Goal: Transaction & Acquisition: Register for event/course

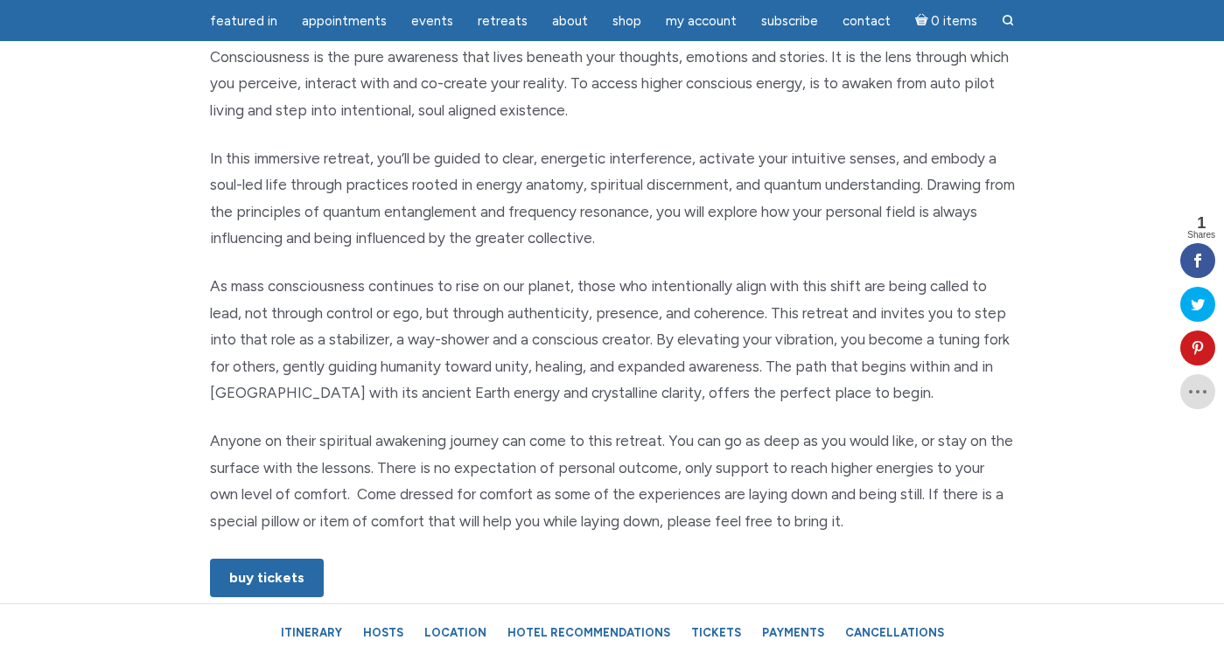
scroll to position [826, 0]
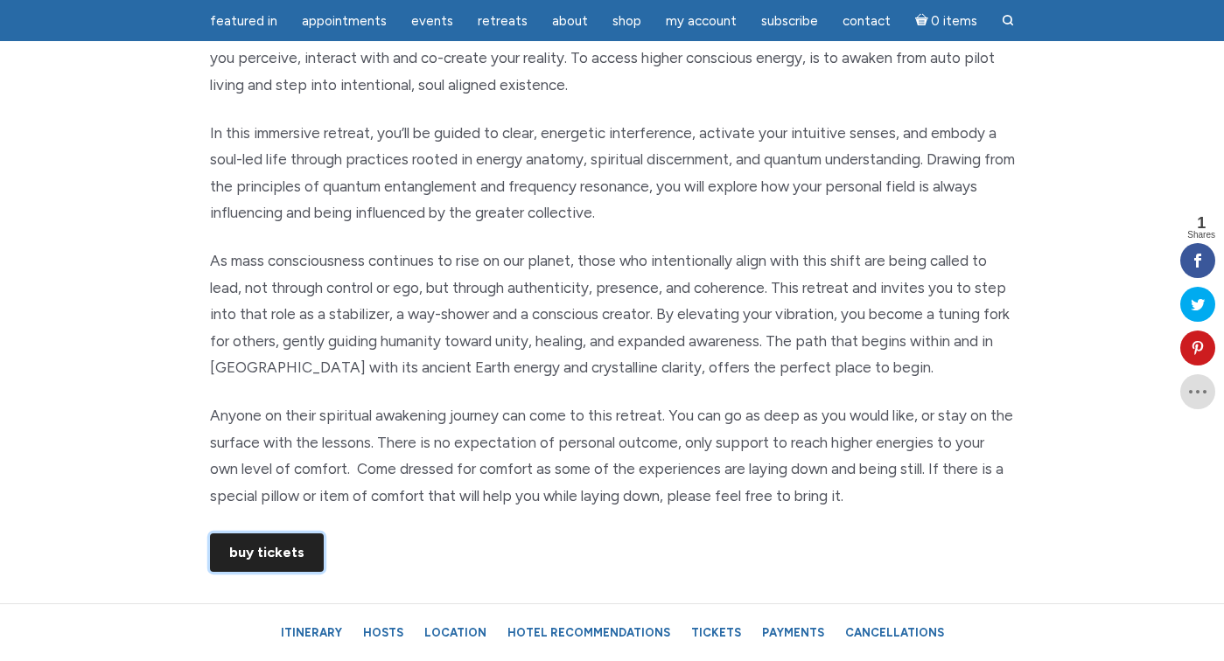
click at [269, 556] on link "Buy Tickets" at bounding box center [267, 553] width 114 height 38
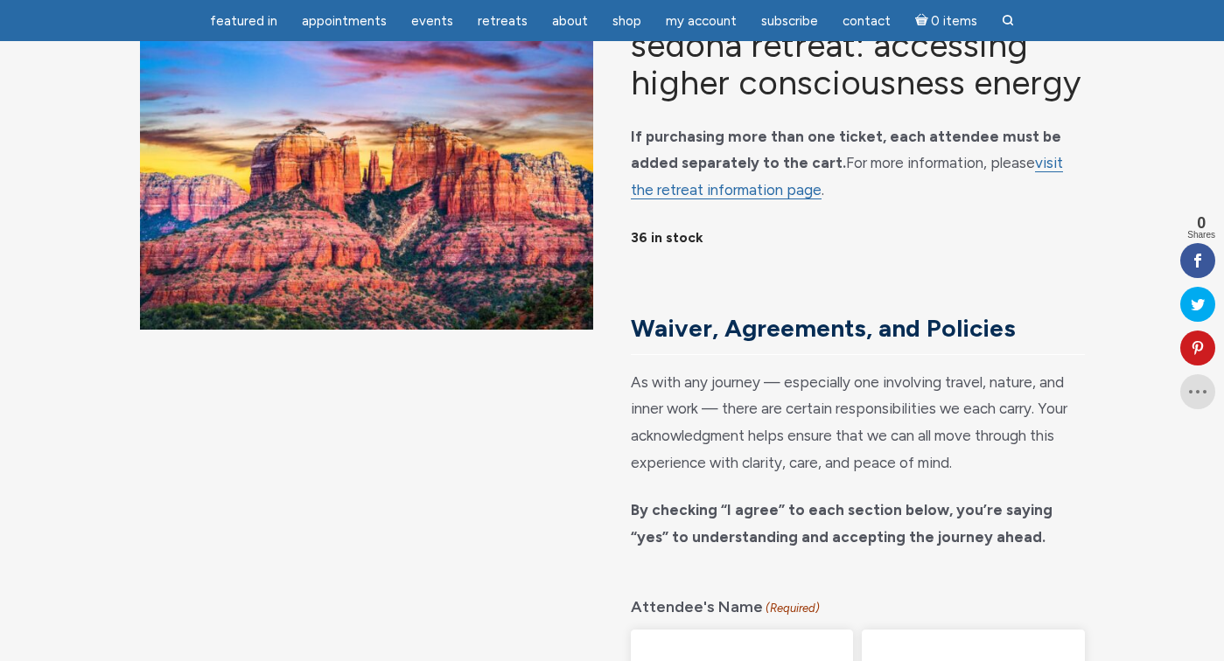
scroll to position [158, 0]
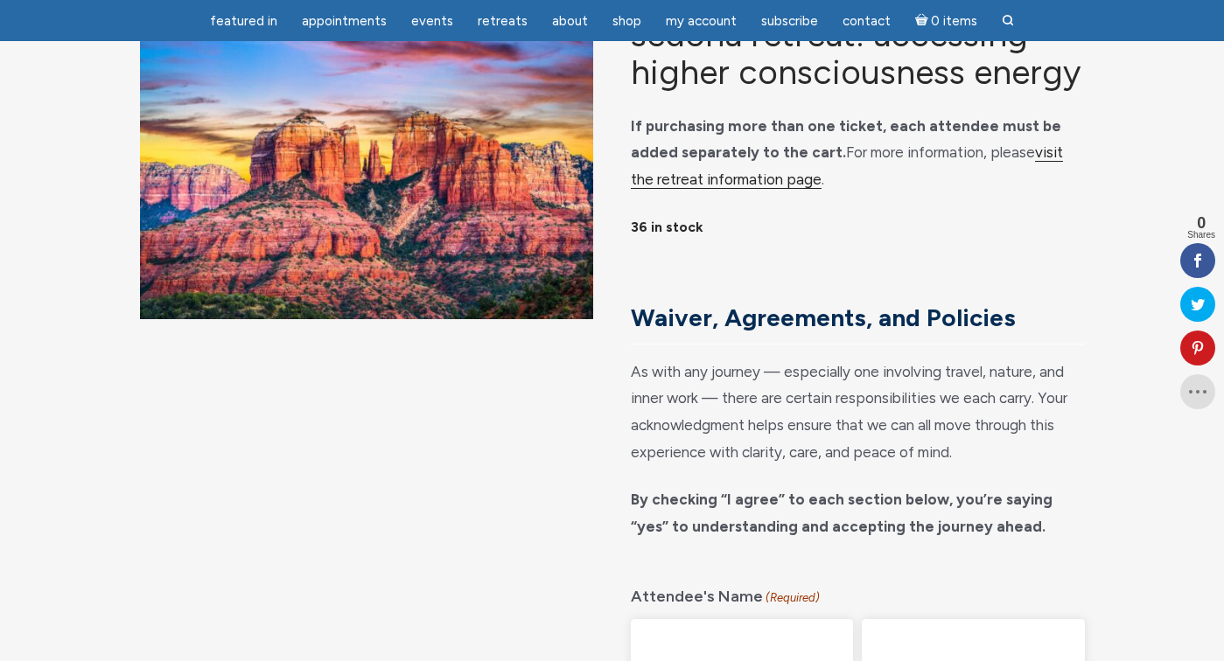
click at [688, 189] on link "visit the retreat information page" at bounding box center [847, 165] width 432 height 45
click at [686, 189] on link "visit the retreat information page" at bounding box center [847, 165] width 432 height 45
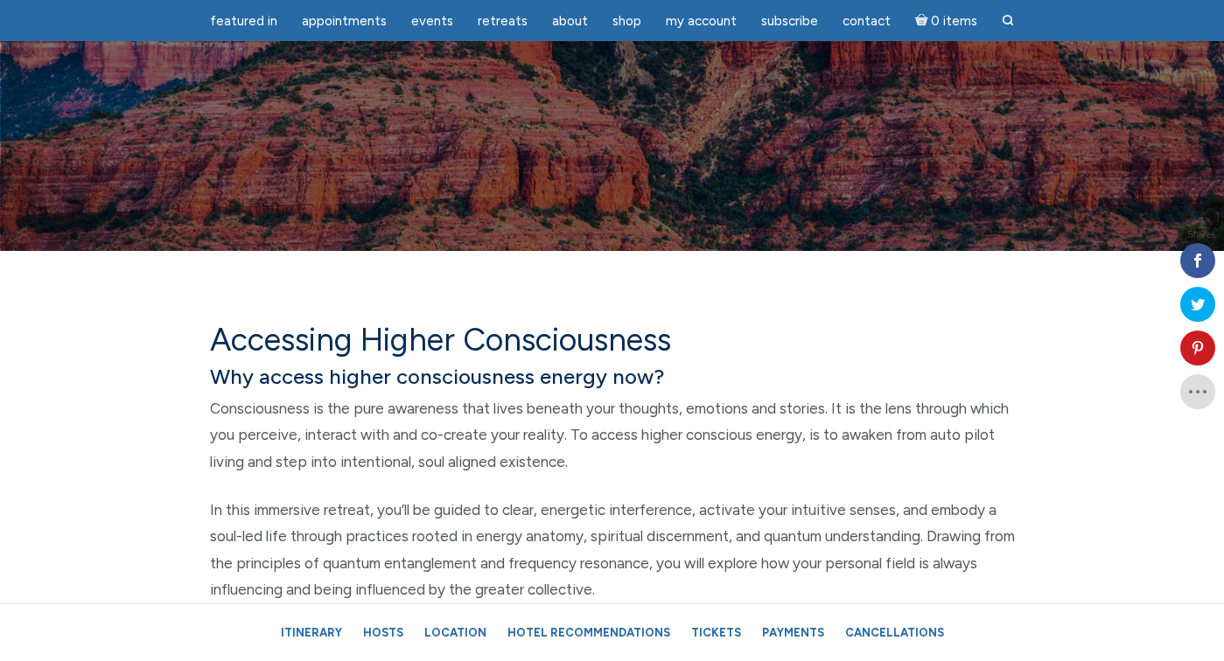
scroll to position [457, 0]
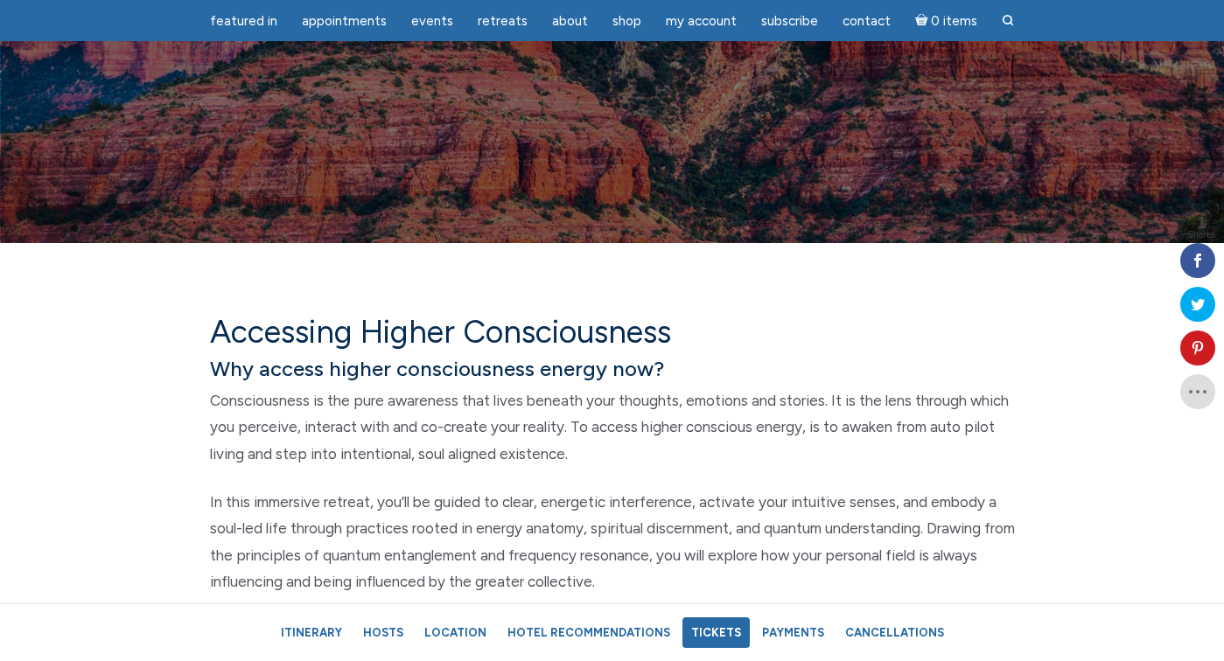
click at [725, 626] on link "Tickets" at bounding box center [715, 633] width 67 height 31
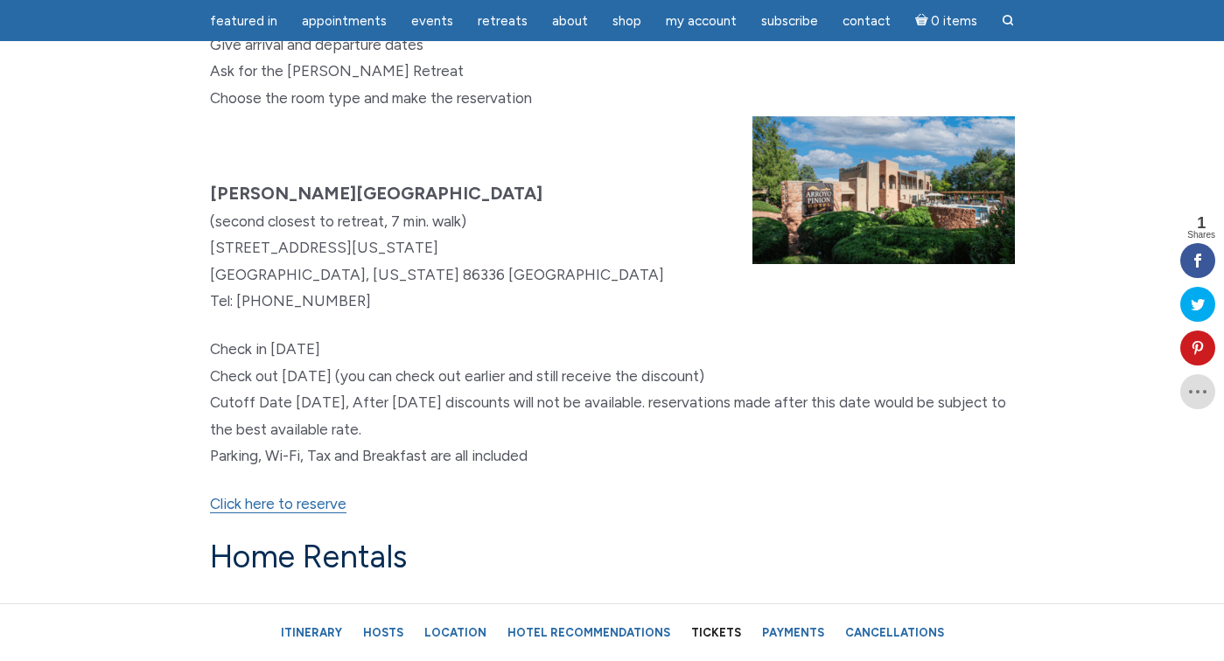
scroll to position [10807, 0]
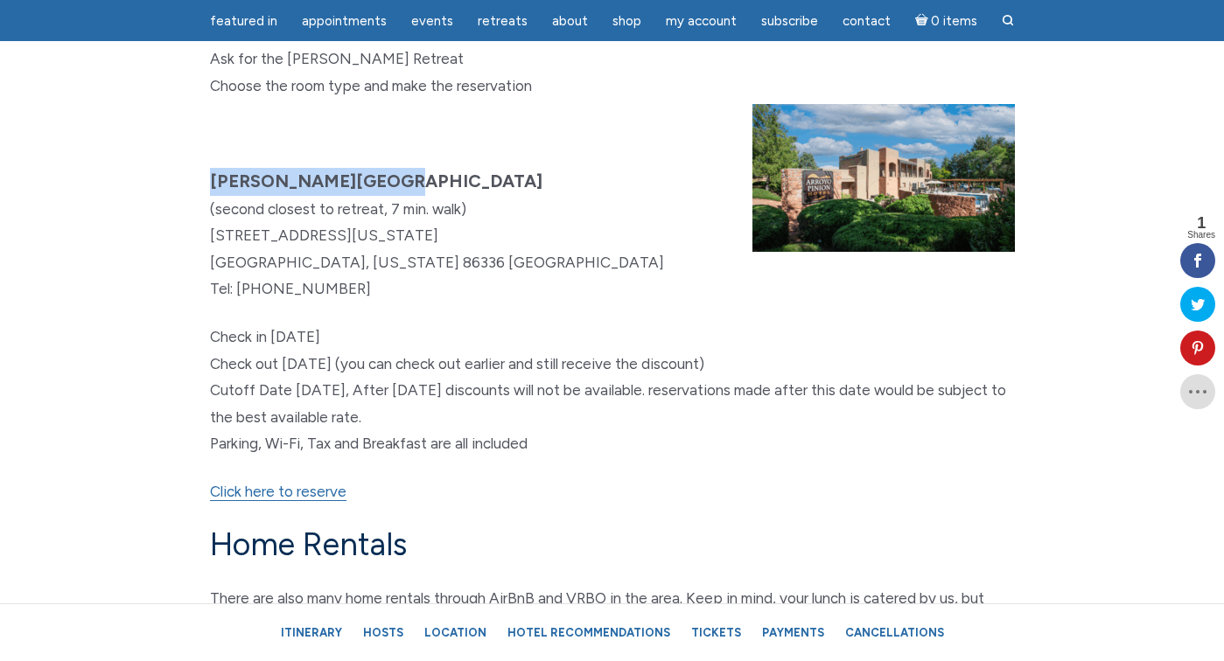
drag, startPoint x: 372, startPoint y: 213, endPoint x: 213, endPoint y: 206, distance: 159.4
click at [213, 206] on p "Arroyo Pinion Hotel (second closest to retreat, 7 min. walk) 3119 W Arizona 89A…" at bounding box center [612, 235] width 805 height 135
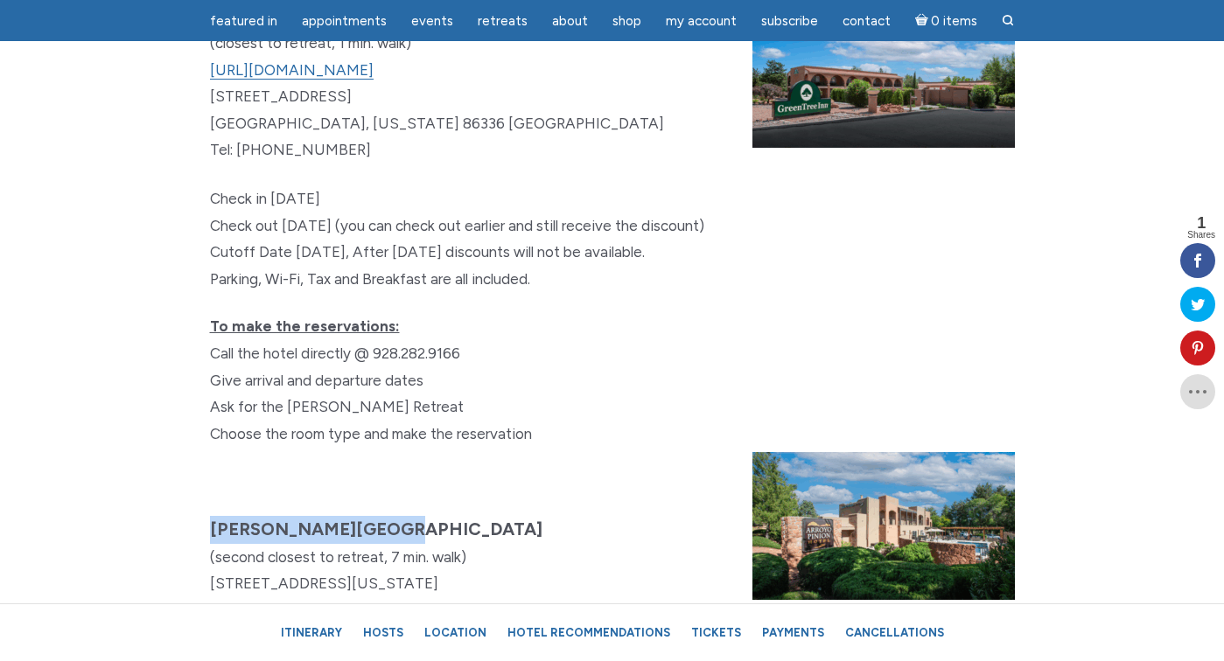
scroll to position [10463, 0]
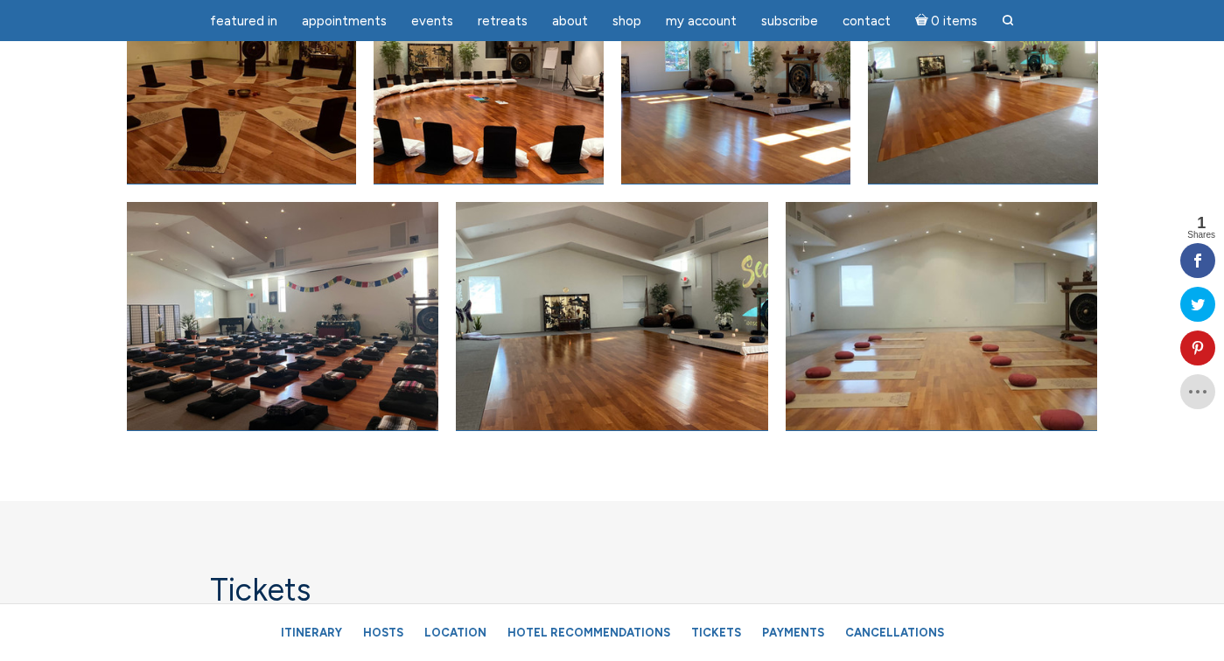
scroll to position [8074, 0]
